Goal: Information Seeking & Learning: Learn about a topic

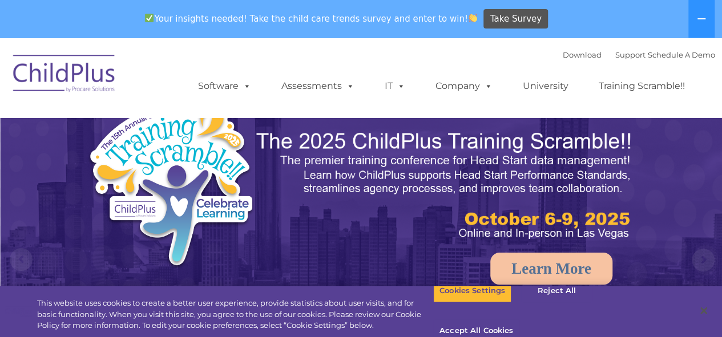
select select "MEDIUM"
click at [520, 320] on button "Accept All Cookies" at bounding box center [476, 332] width 86 height 24
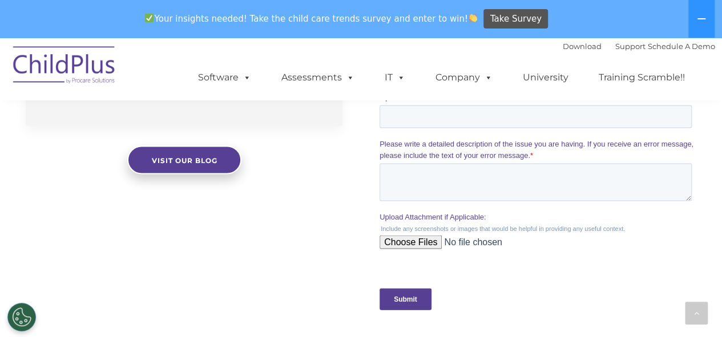
scroll to position [1066, 0]
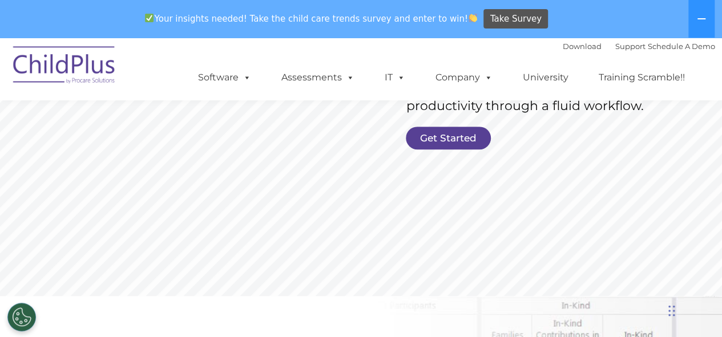
scroll to position [590, 0]
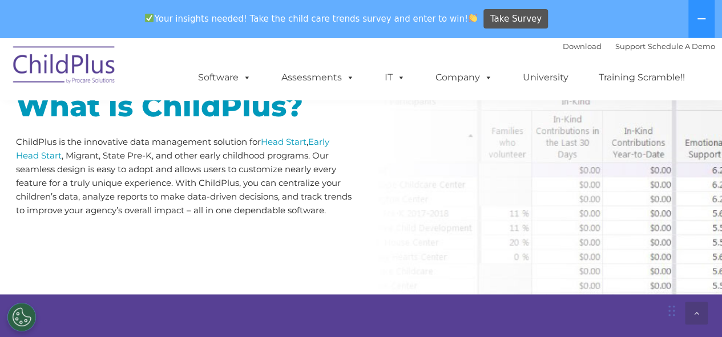
drag, startPoint x: 715, startPoint y: 1, endPoint x: 427, endPoint y: 135, distance: 318.0
click at [427, 135] on div "What is ChildPlus? ChildPlus is the innovative data management solution for Hea…" at bounding box center [361, 147] width 722 height 293
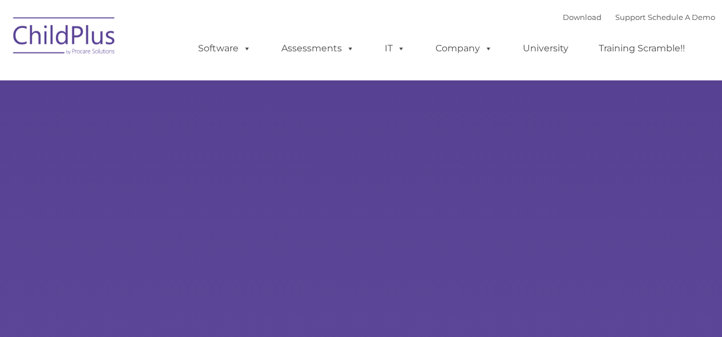
type input ""
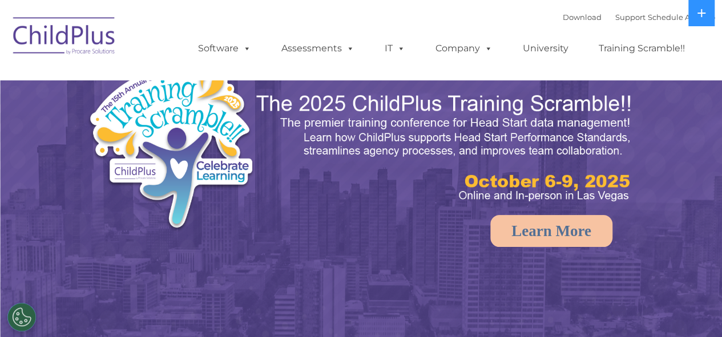
select select "MEDIUM"
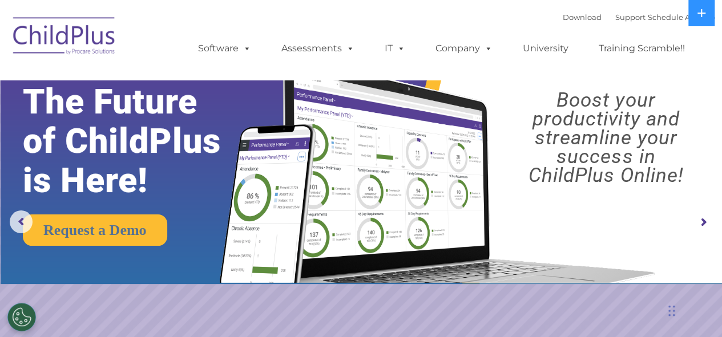
click at [710, 221] on rs-arrow at bounding box center [703, 222] width 23 height 23
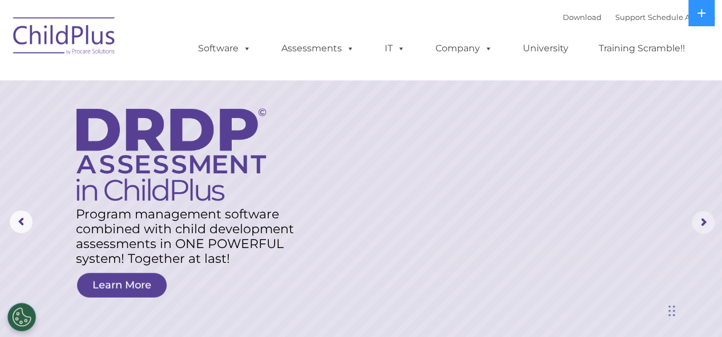
click at [710, 221] on rs-arrow at bounding box center [703, 222] width 23 height 23
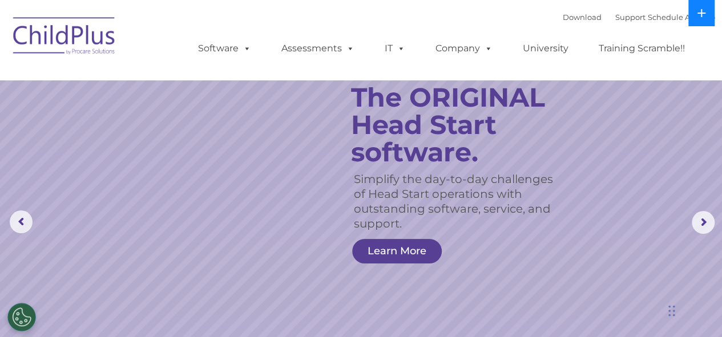
click at [703, 13] on icon at bounding box center [702, 13] width 8 height 8
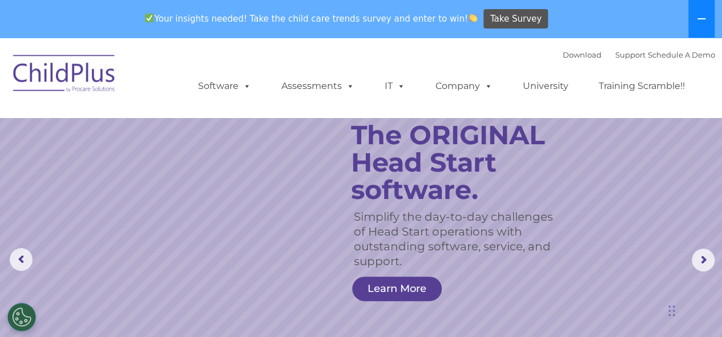
click at [703, 13] on button at bounding box center [702, 19] width 26 height 38
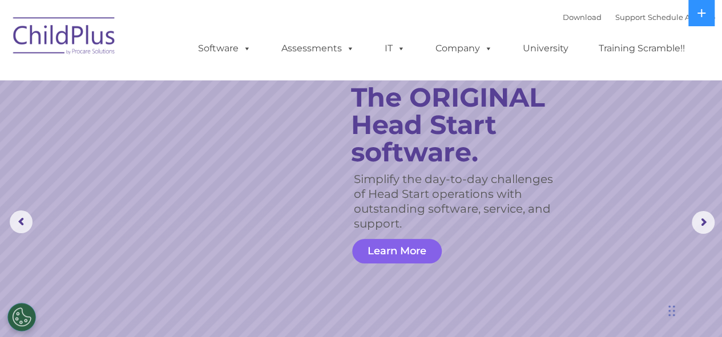
click at [397, 250] on link "Learn More" at bounding box center [397, 251] width 90 height 25
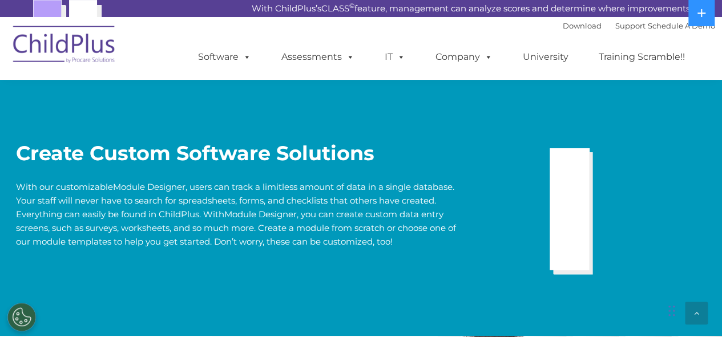
scroll to position [2281, 0]
